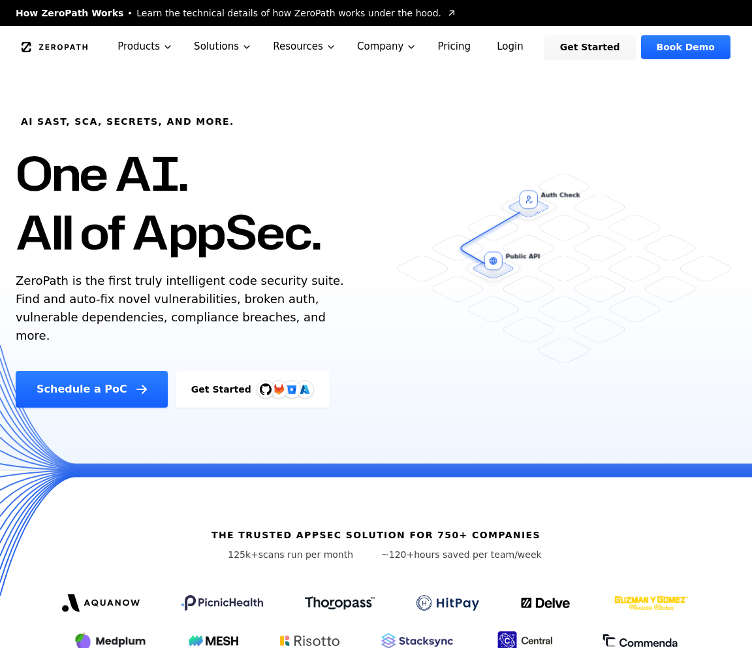
click at [521, 51] on link "Login" at bounding box center [510, 46] width 58 height 23
click at [525, 46] on link "Login" at bounding box center [510, 46] width 58 height 23
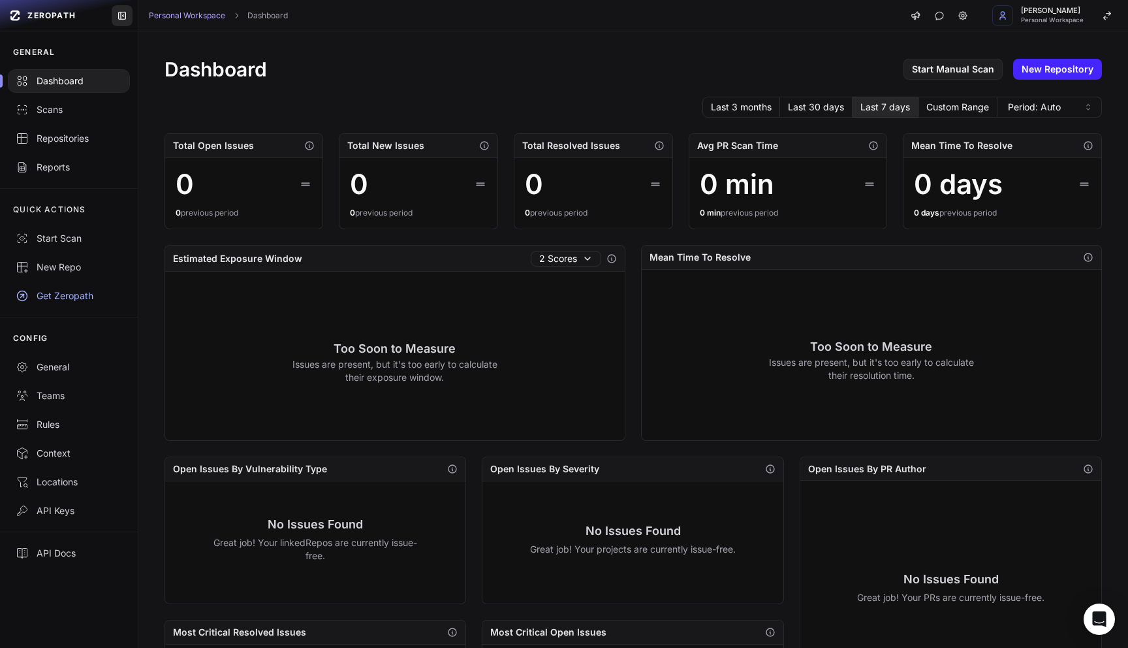
click at [123, 15] on icon at bounding box center [122, 15] width 10 height 10
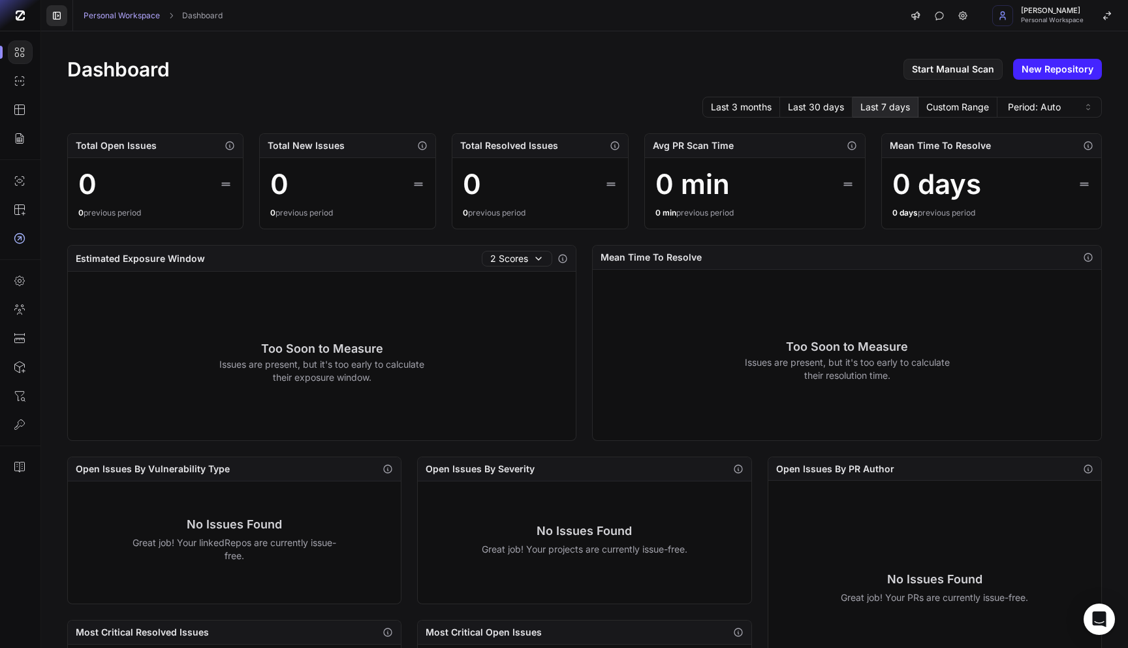
click at [59, 13] on icon at bounding box center [57, 15] width 10 height 10
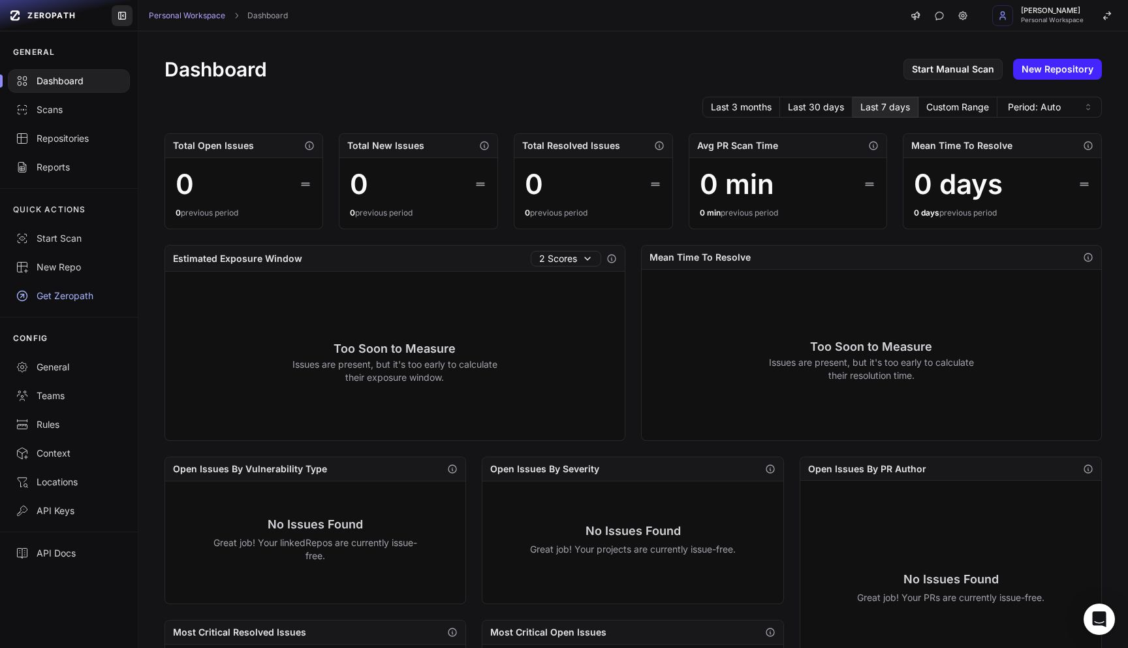
click at [125, 13] on icon at bounding box center [122, 15] width 10 height 10
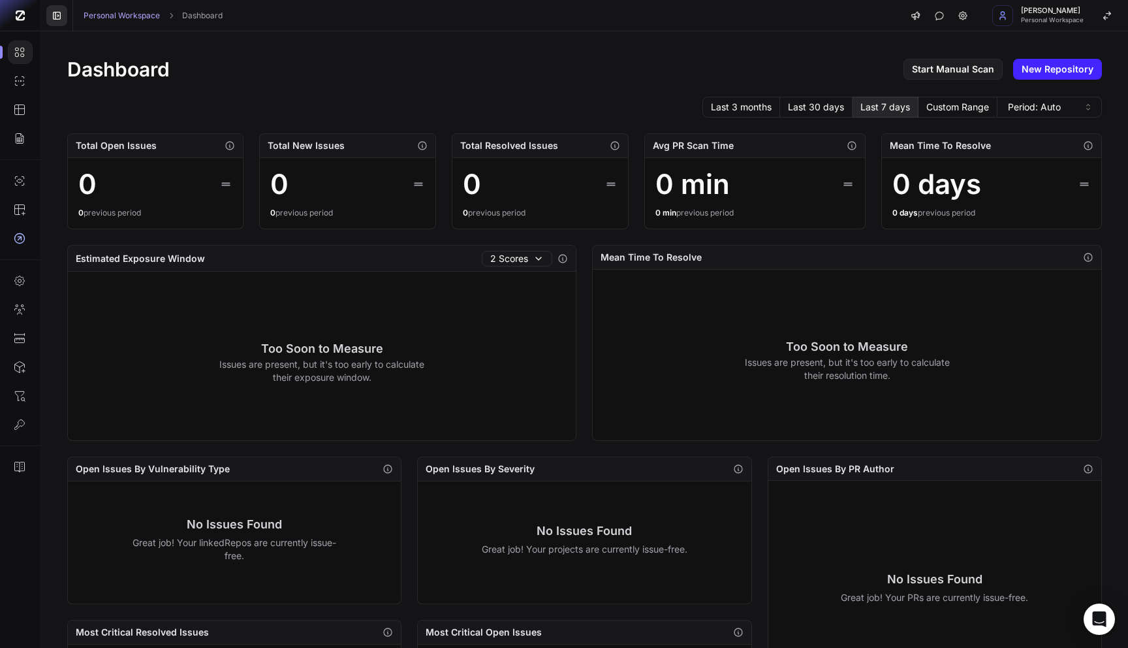
click at [60, 18] on icon at bounding box center [56, 15] width 7 height 7
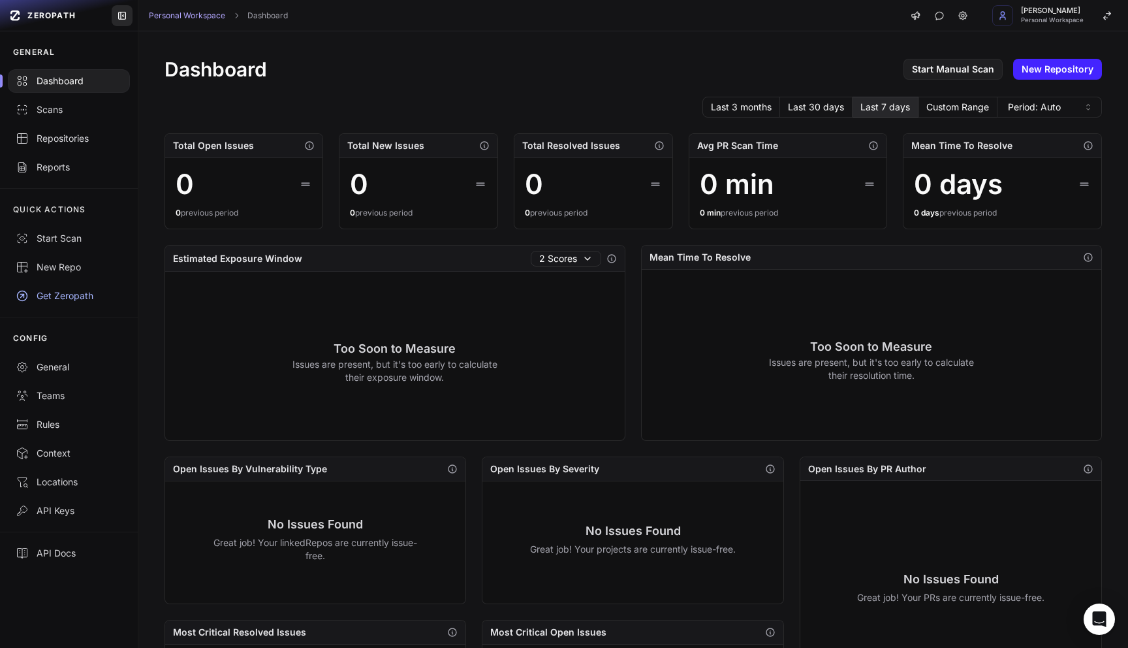
click at [123, 13] on icon at bounding box center [122, 15] width 10 height 10
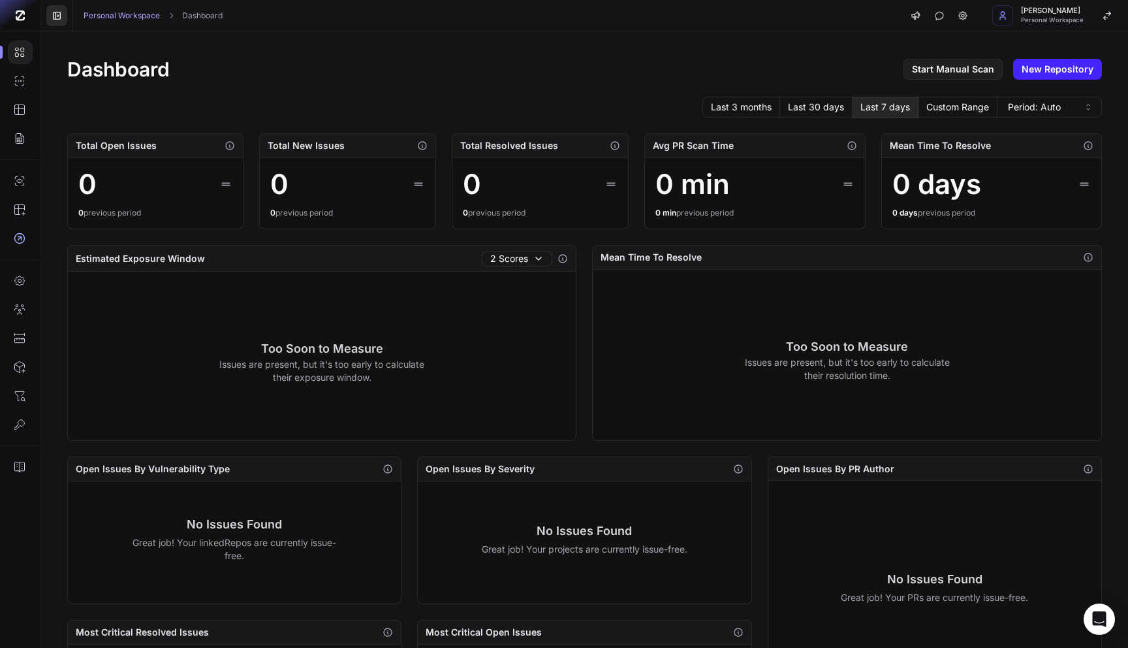
click at [59, 16] on icon at bounding box center [57, 15] width 10 height 10
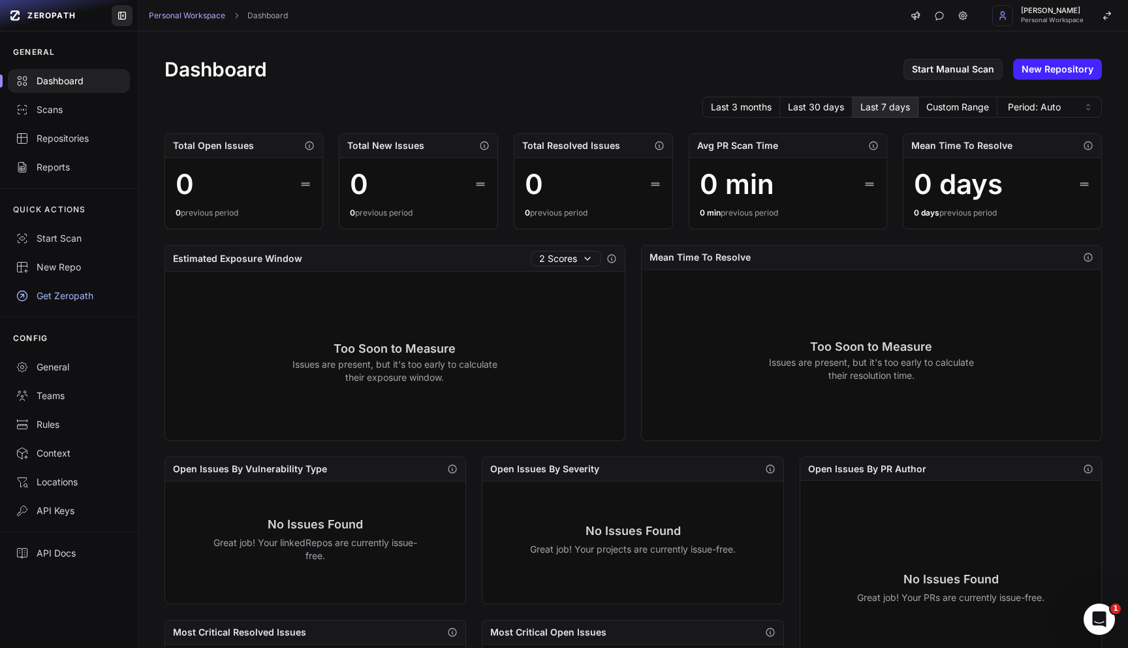
click at [119, 12] on icon at bounding box center [121, 15] width 7 height 7
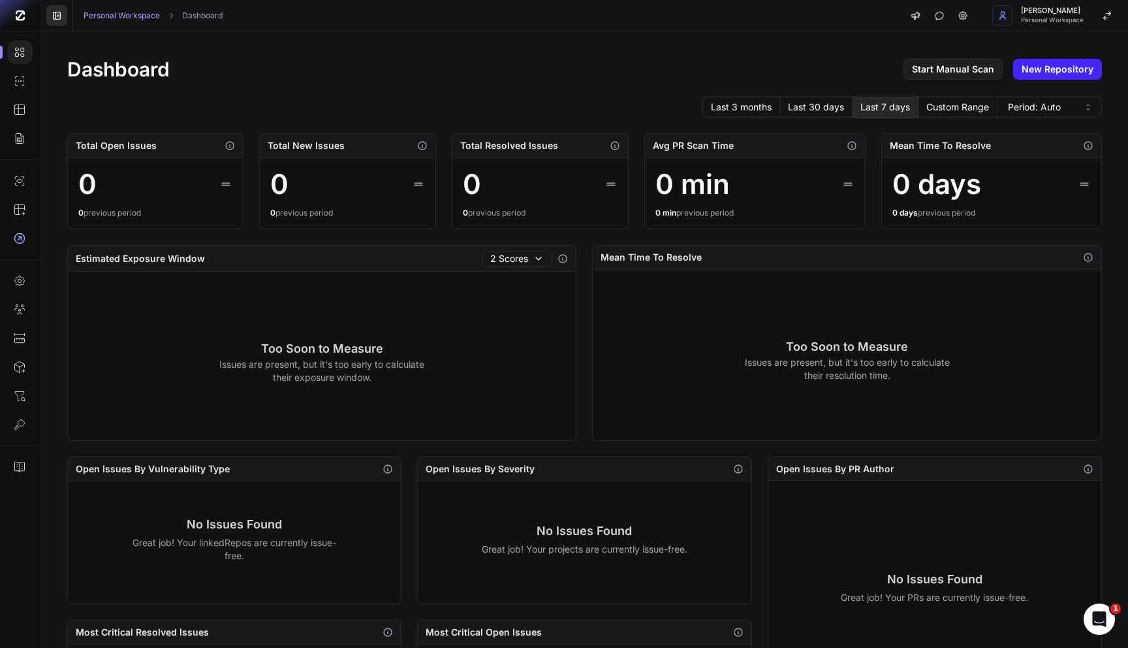
click at [62, 19] on button at bounding box center [56, 15] width 21 height 21
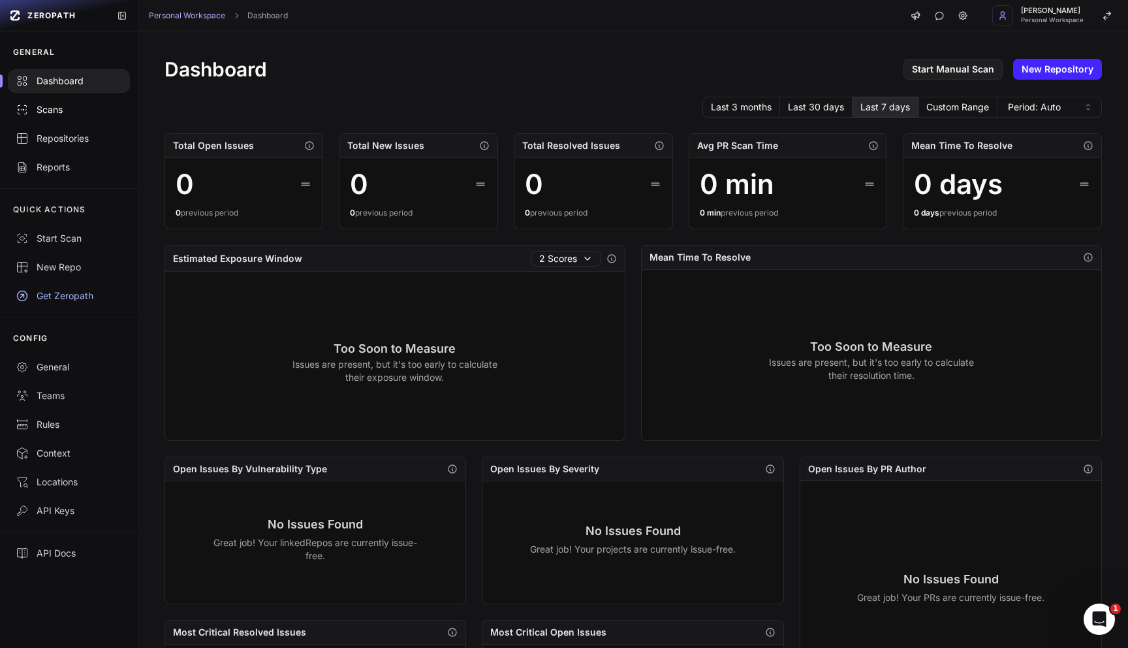
click at [67, 113] on div "Scans" at bounding box center [69, 109] width 106 height 13
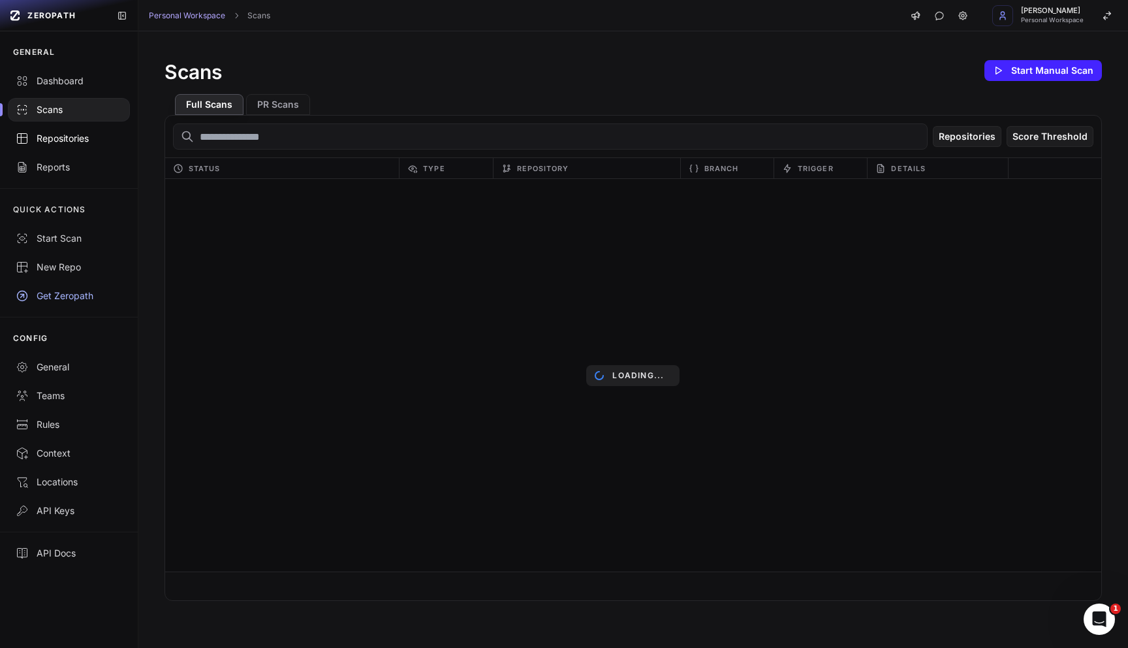
click at [69, 134] on div "Repositories" at bounding box center [69, 138] width 106 height 13
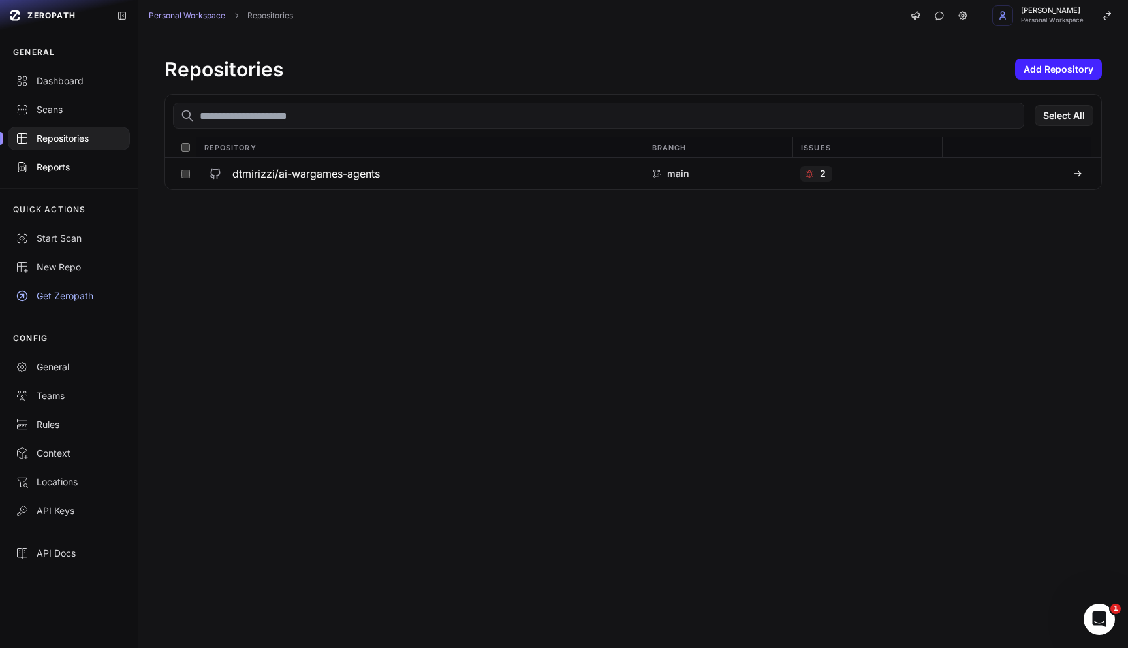
click at [77, 155] on link "Reports" at bounding box center [69, 167] width 138 height 29
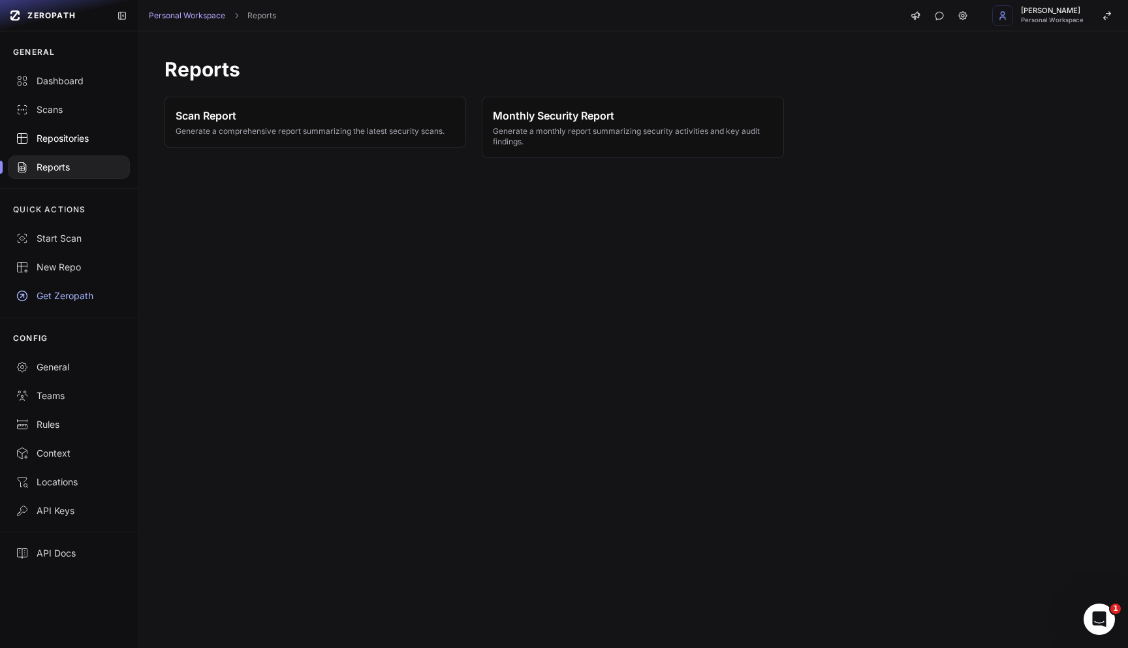
click at [68, 126] on link "Repositories" at bounding box center [69, 138] width 138 height 29
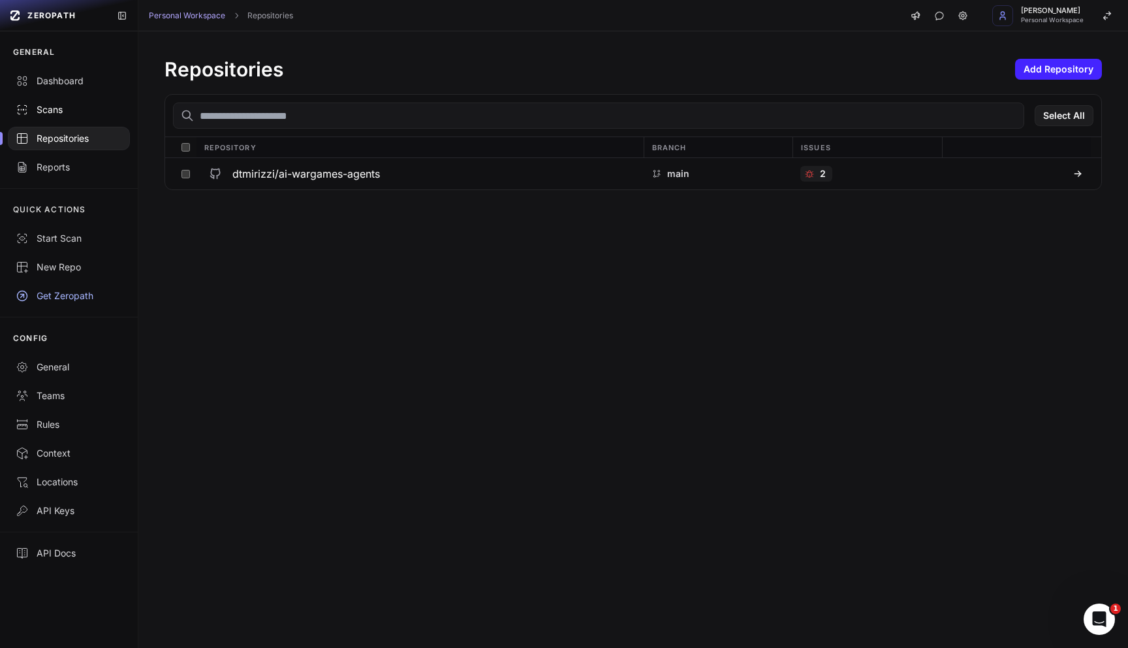
click at [71, 99] on link "Scans" at bounding box center [69, 109] width 138 height 29
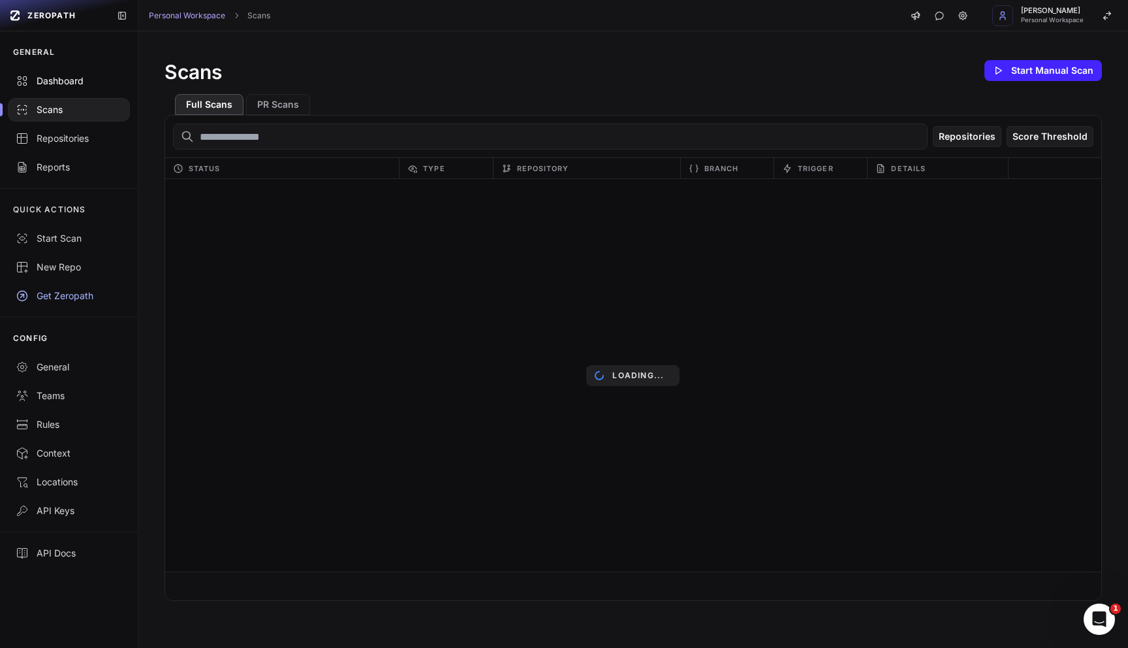
click at [71, 81] on div "Dashboard" at bounding box center [69, 80] width 106 height 13
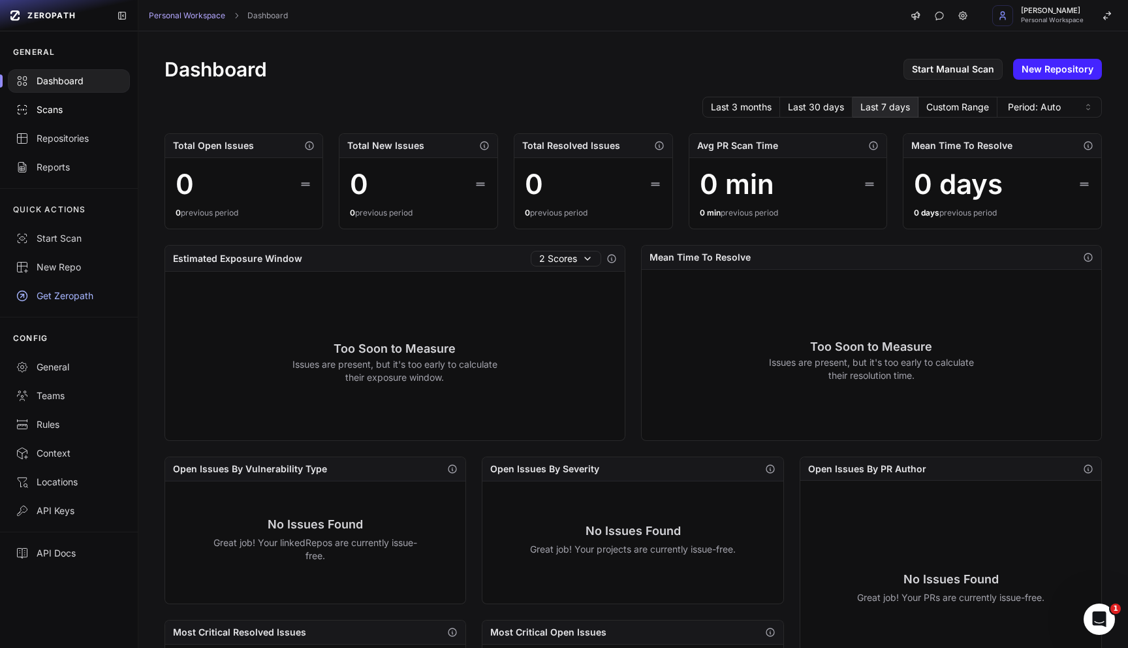
click at [70, 119] on link "Scans" at bounding box center [69, 109] width 138 height 29
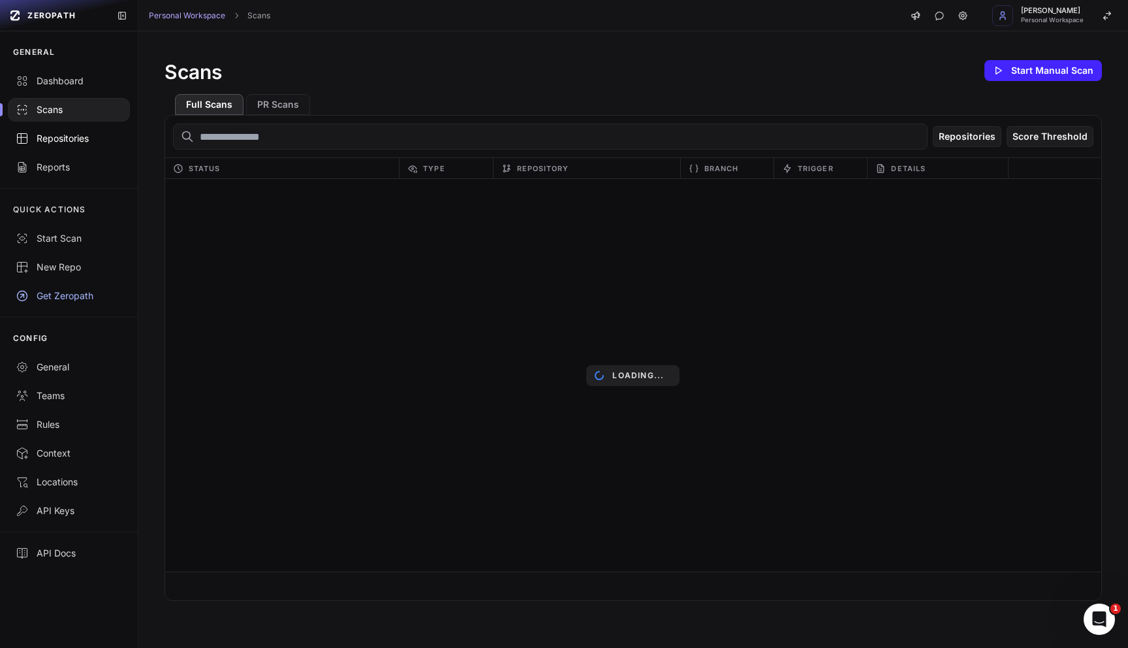
click at [70, 150] on link "Repositories" at bounding box center [69, 138] width 138 height 29
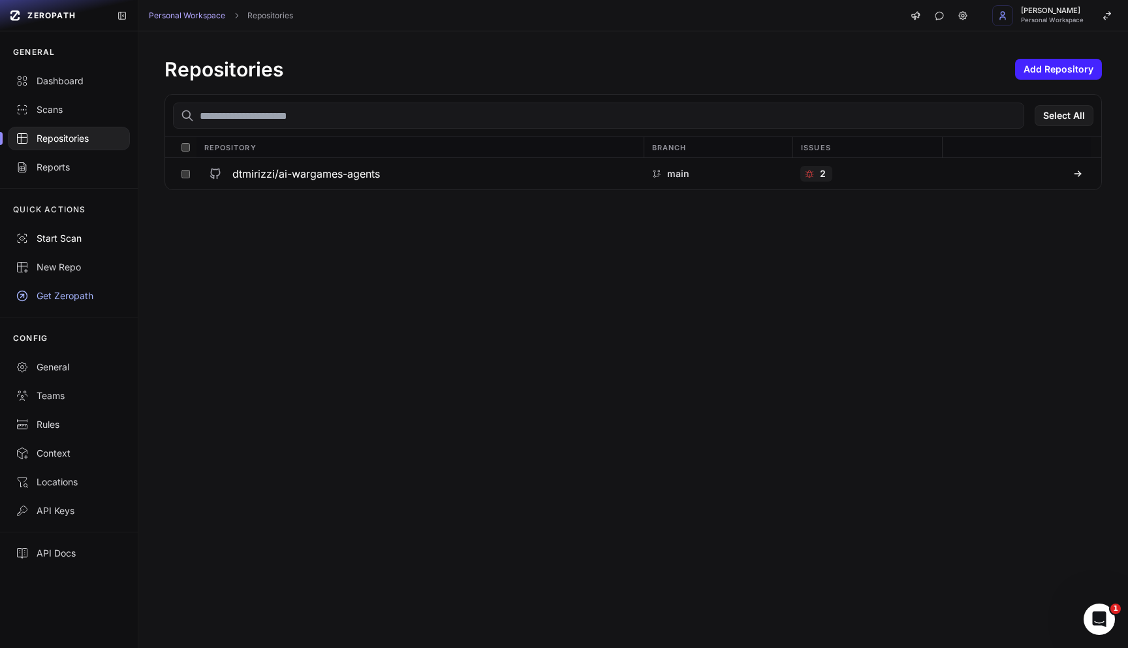
click at [67, 251] on button "Start Scan" at bounding box center [69, 238] width 138 height 29
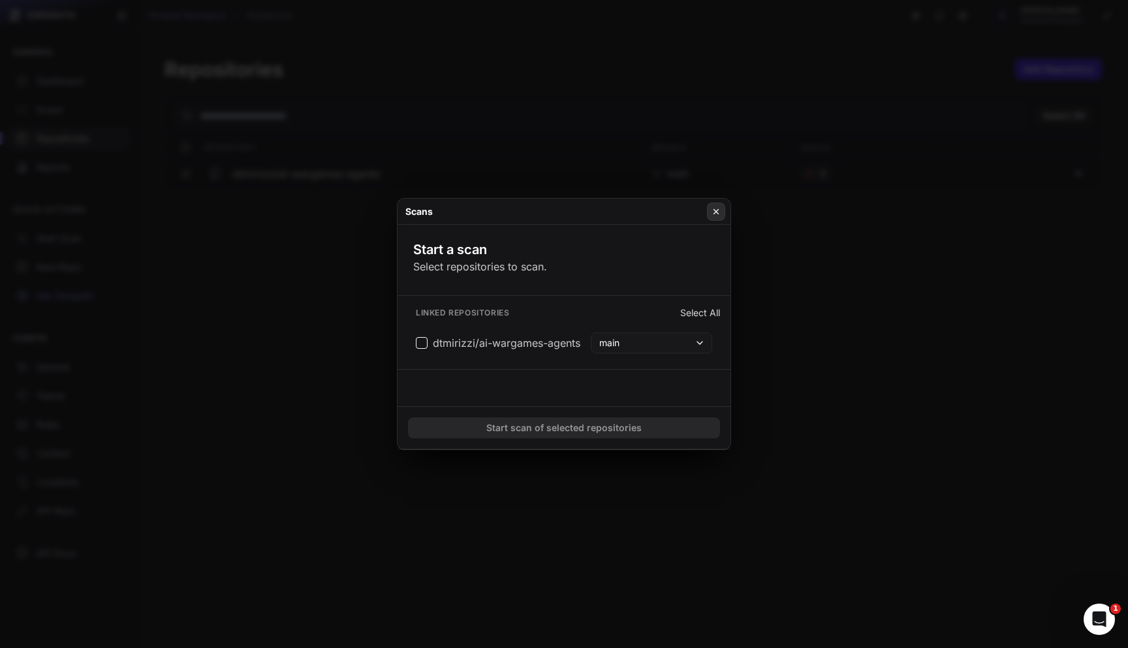
click at [715, 206] on icon at bounding box center [716, 211] width 9 height 10
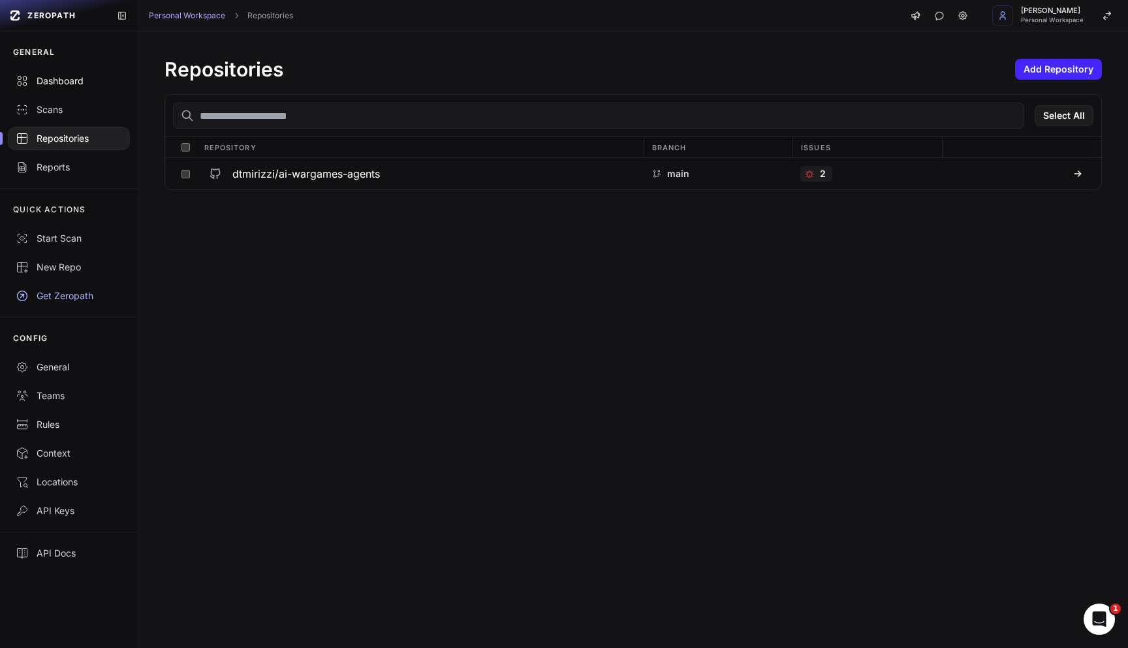
click at [48, 91] on link "Dashboard" at bounding box center [69, 81] width 138 height 29
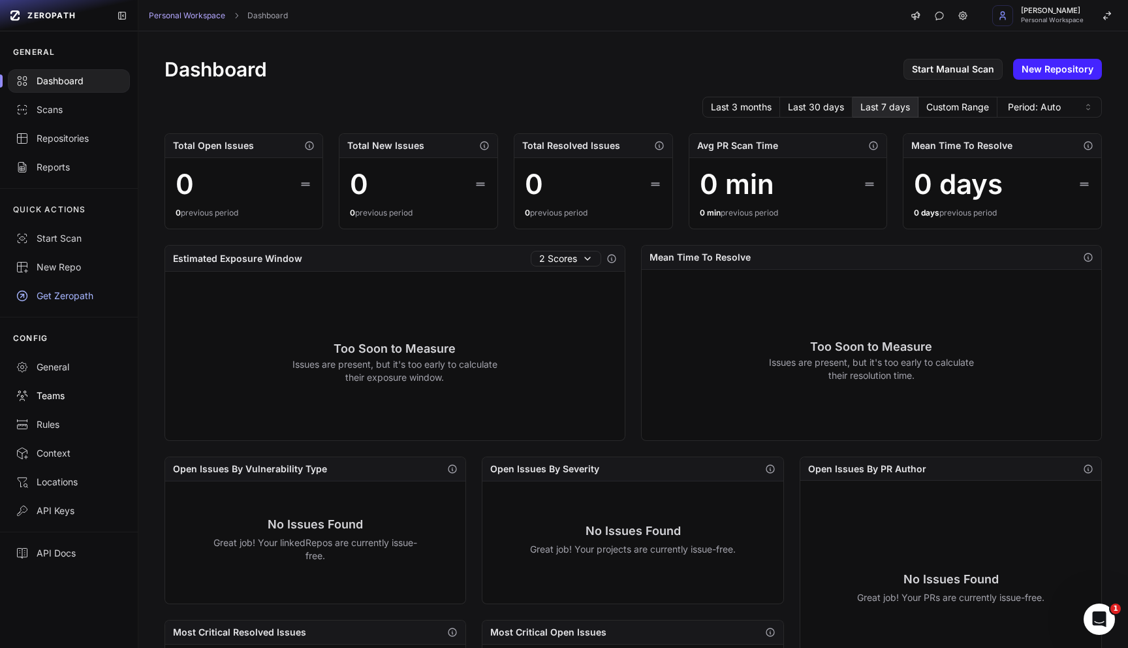
click at [55, 401] on div "Teams" at bounding box center [69, 395] width 106 height 13
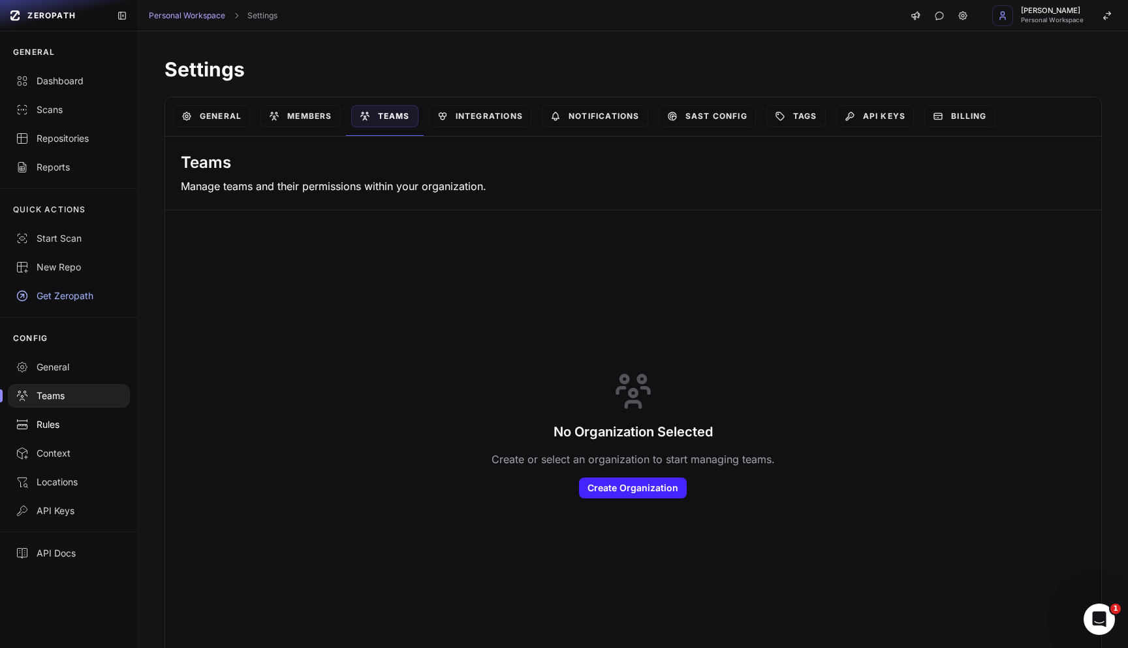
click at [56, 413] on link "Rules" at bounding box center [69, 424] width 138 height 29
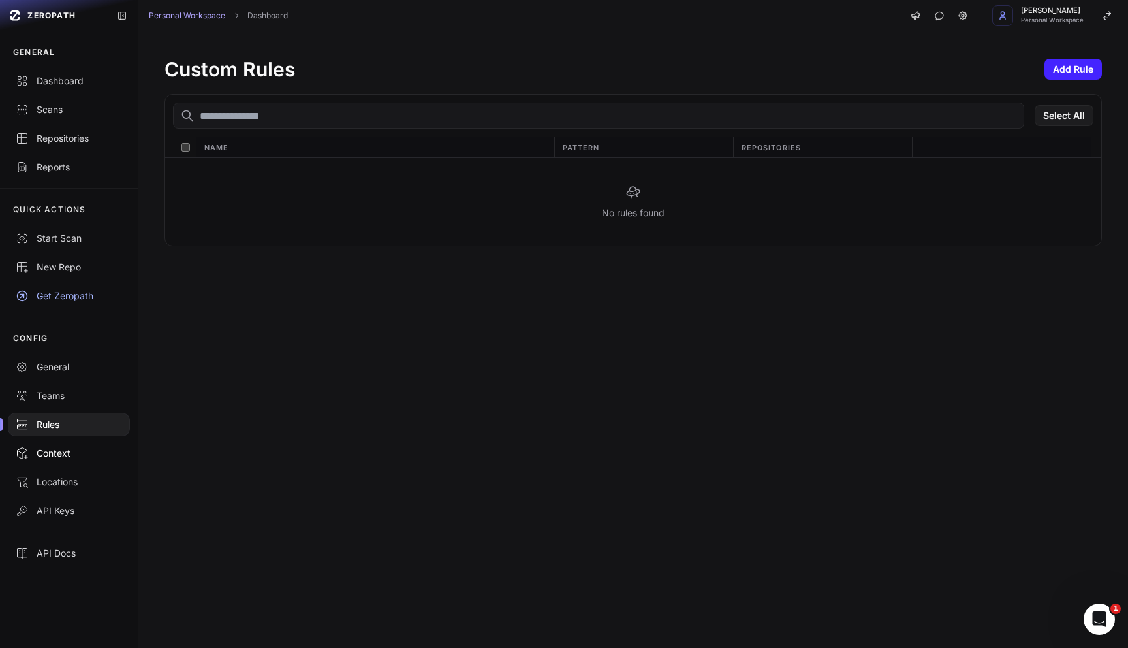
click at [82, 450] on div "Context" at bounding box center [69, 452] width 106 height 13
click at [95, 482] on div "Locations" at bounding box center [69, 481] width 106 height 13
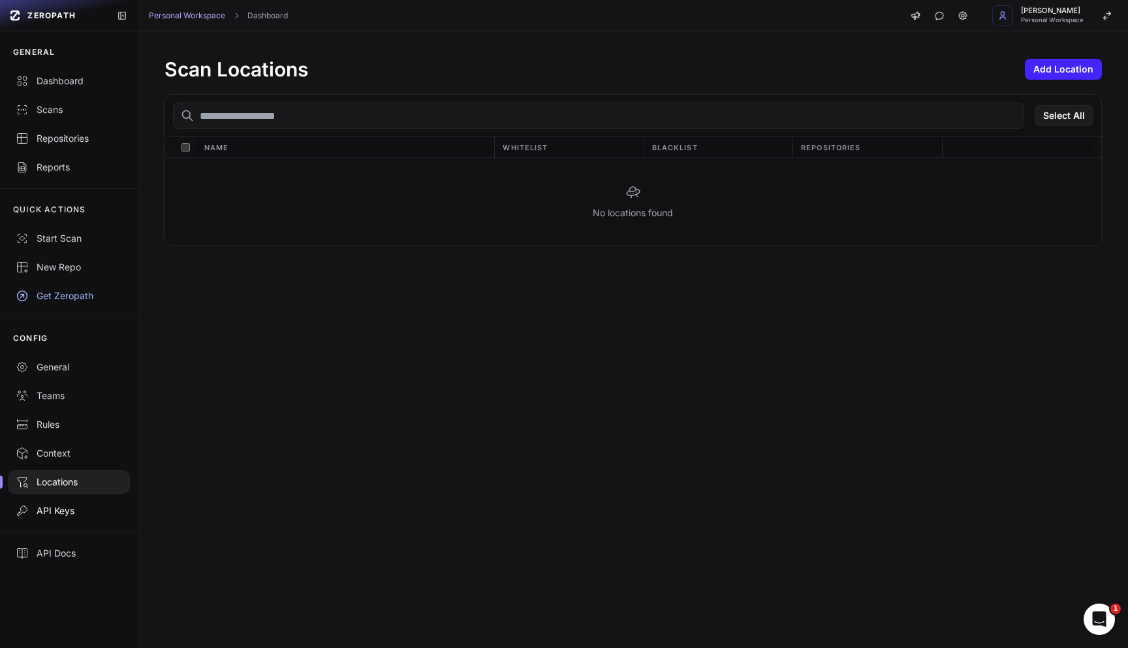
click at [85, 522] on link "API Keys" at bounding box center [69, 510] width 138 height 29
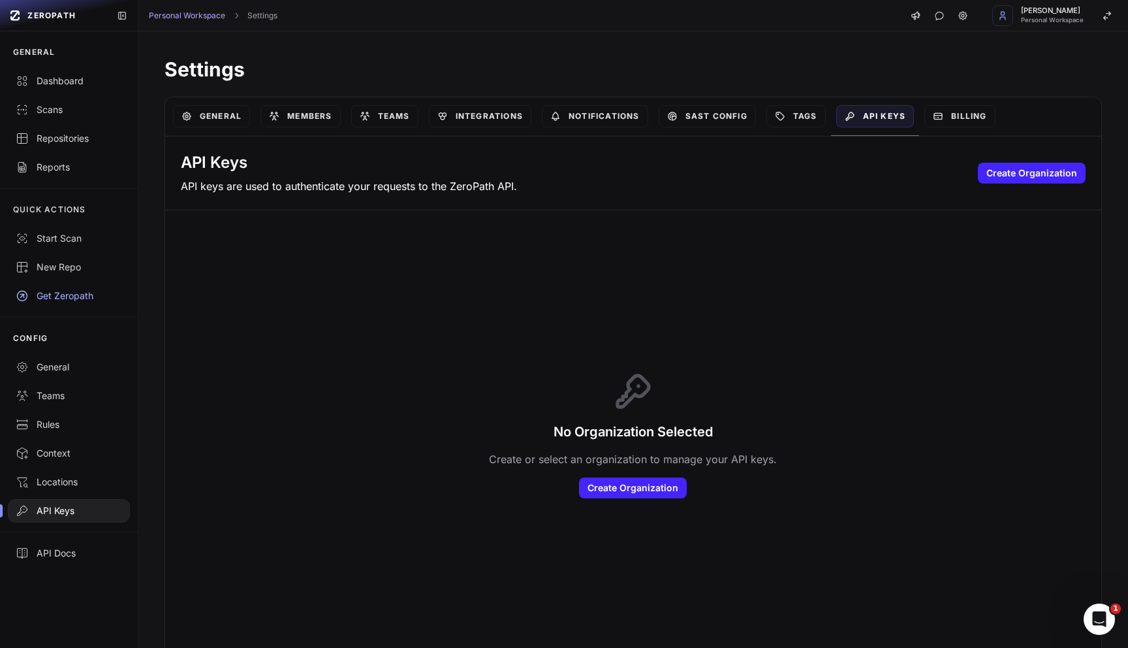
click at [629, 206] on div "API Keys API keys are used to authenticate your requests to the ZeroPath API. C…" at bounding box center [633, 173] width 936 height 74
